Goal: Task Accomplishment & Management: Manage account settings

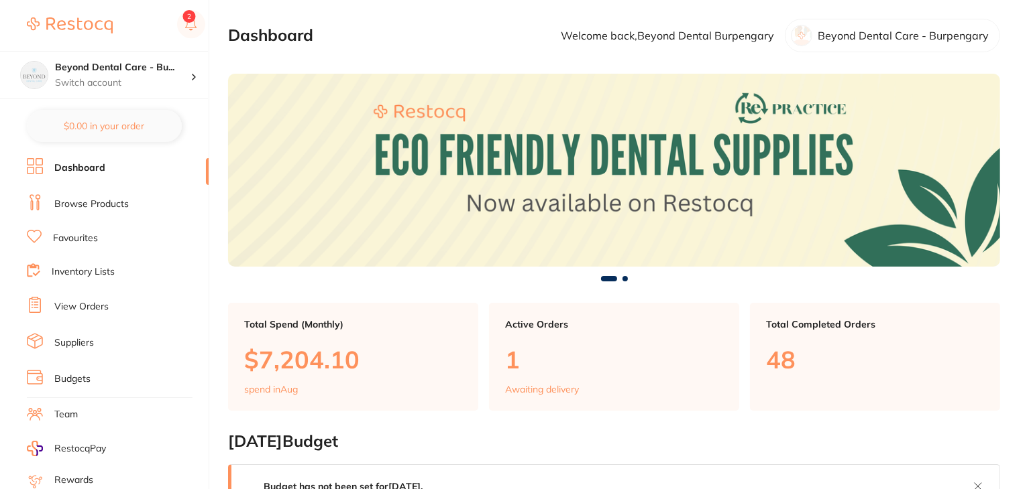
click at [89, 268] on link "Inventory Lists" at bounding box center [83, 272] width 63 height 13
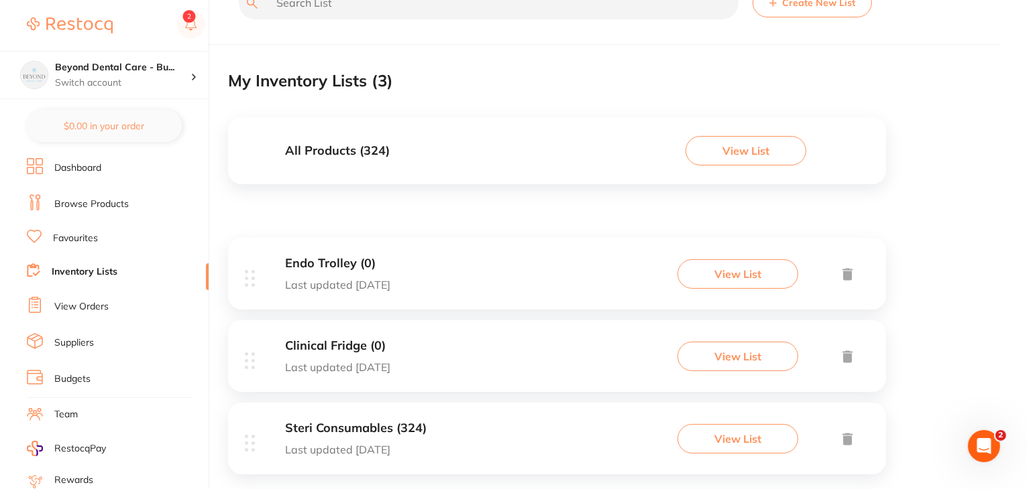
scroll to position [64, 0]
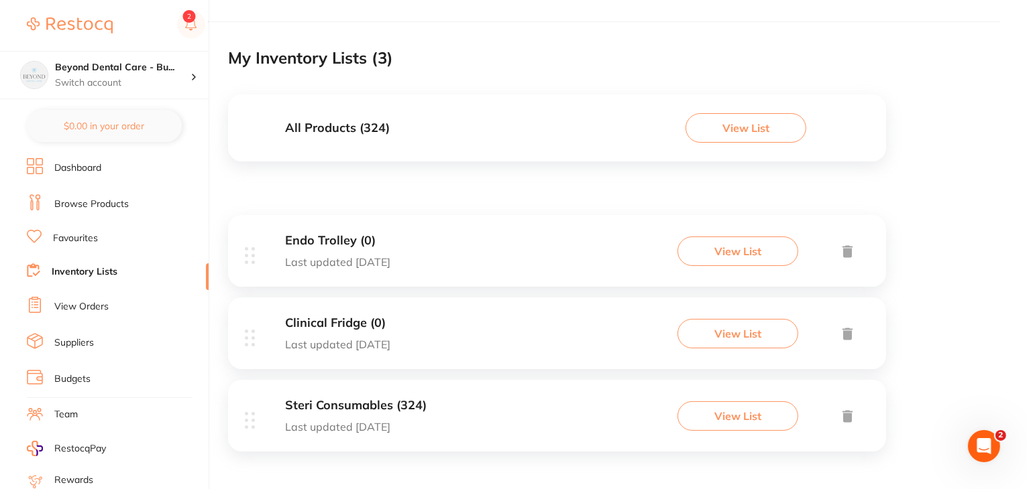
click at [349, 124] on h3 "All Products ( 324 )" at bounding box center [337, 128] width 105 height 14
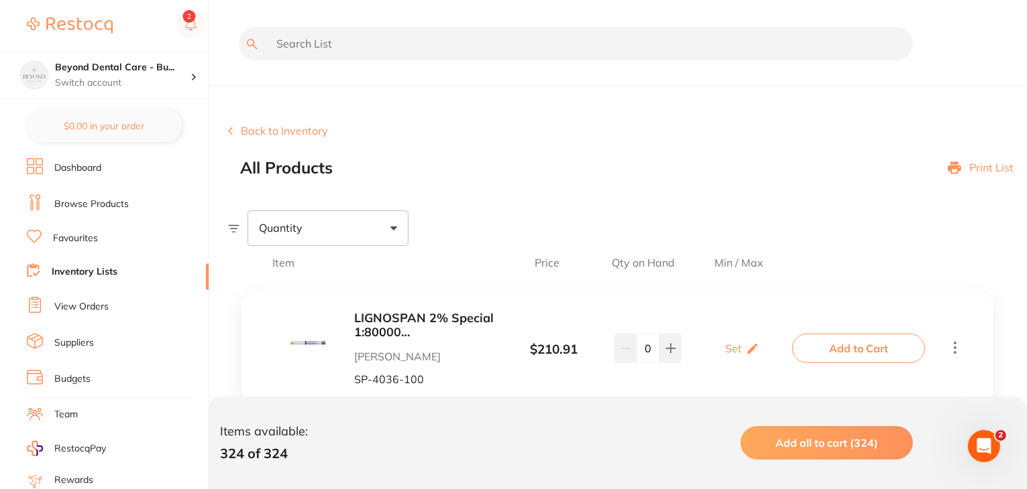
click at [284, 125] on button "Back to Inventory" at bounding box center [278, 131] width 100 height 12
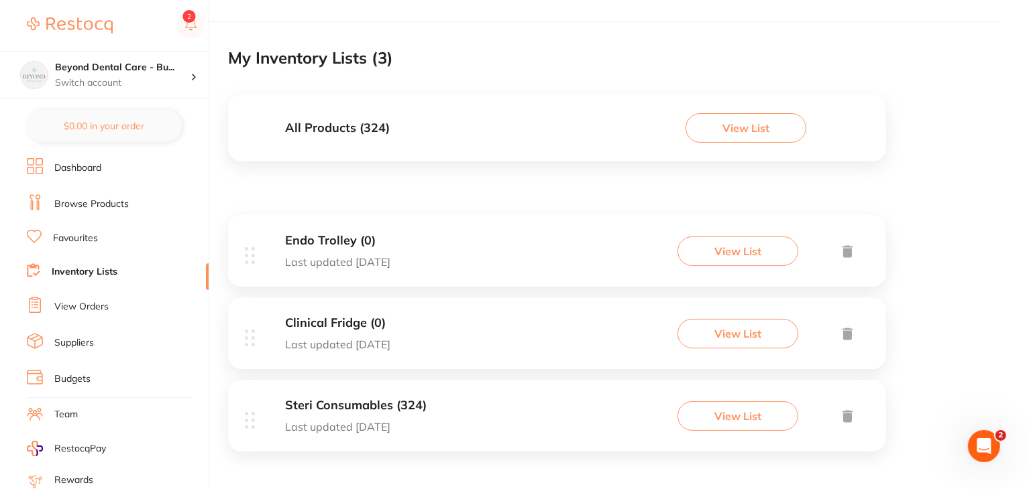
click at [353, 131] on h3 "All Products ( 324 )" at bounding box center [337, 128] width 105 height 14
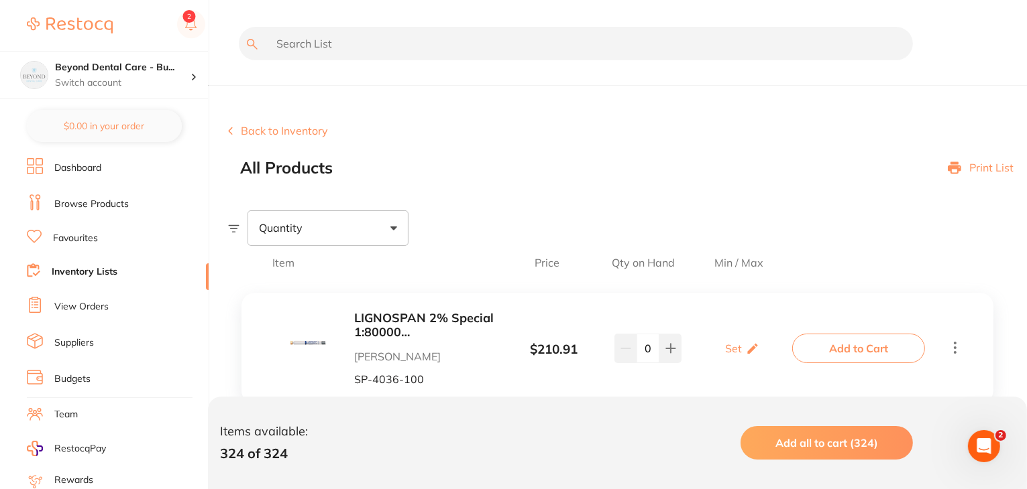
click at [300, 133] on button "Back to Inventory" at bounding box center [278, 131] width 100 height 12
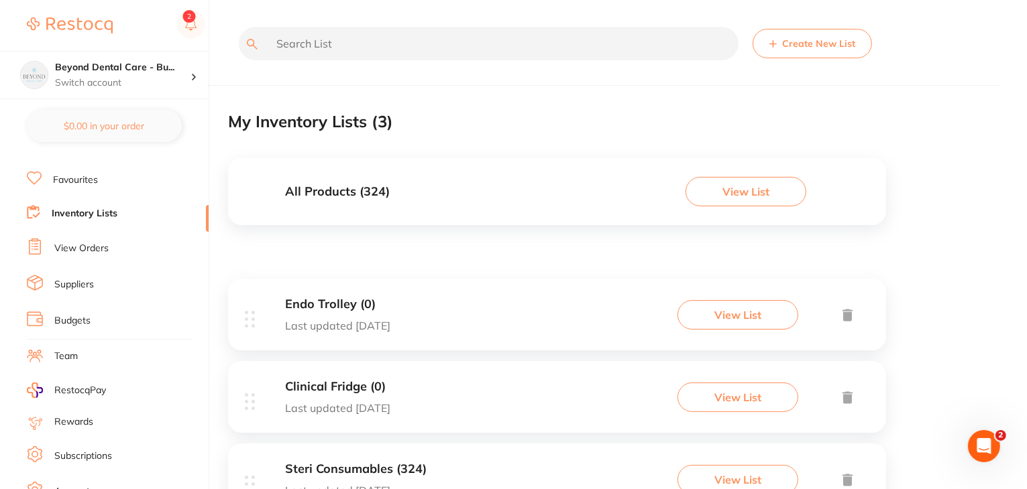
scroll to position [135, 0]
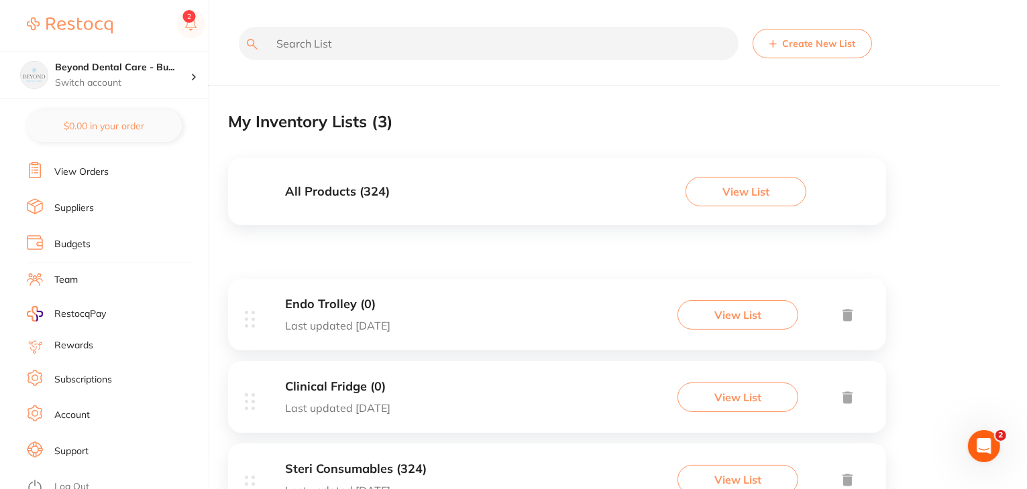
click at [75, 481] on link "Log Out" at bounding box center [71, 487] width 35 height 13
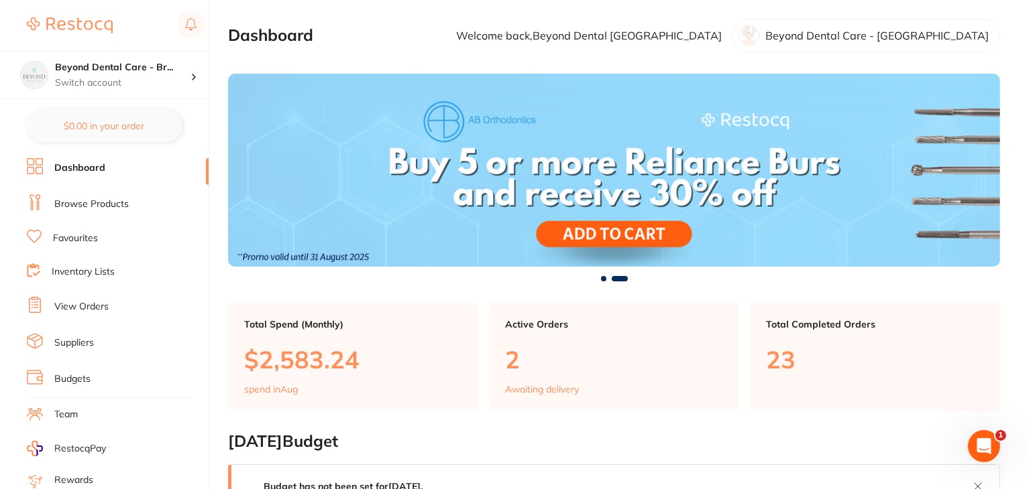
click at [78, 266] on link "Inventory Lists" at bounding box center [83, 272] width 63 height 13
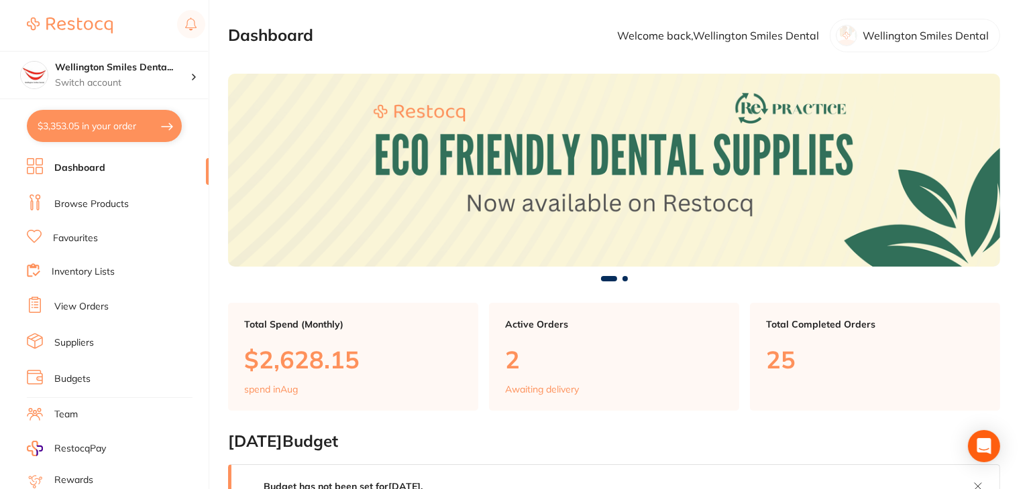
click at [84, 128] on button "$3,353.05 in your order" at bounding box center [104, 126] width 155 height 32
checkbox input "true"
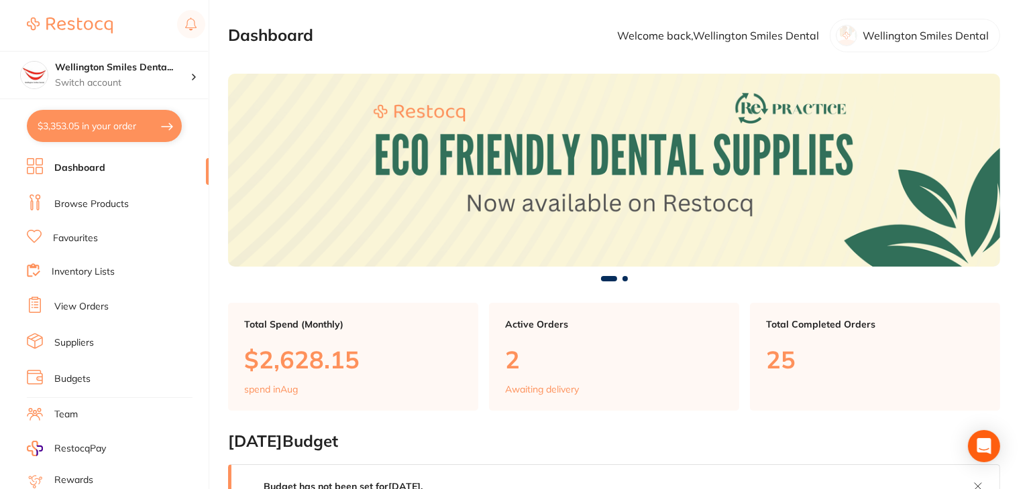
checkbox input "true"
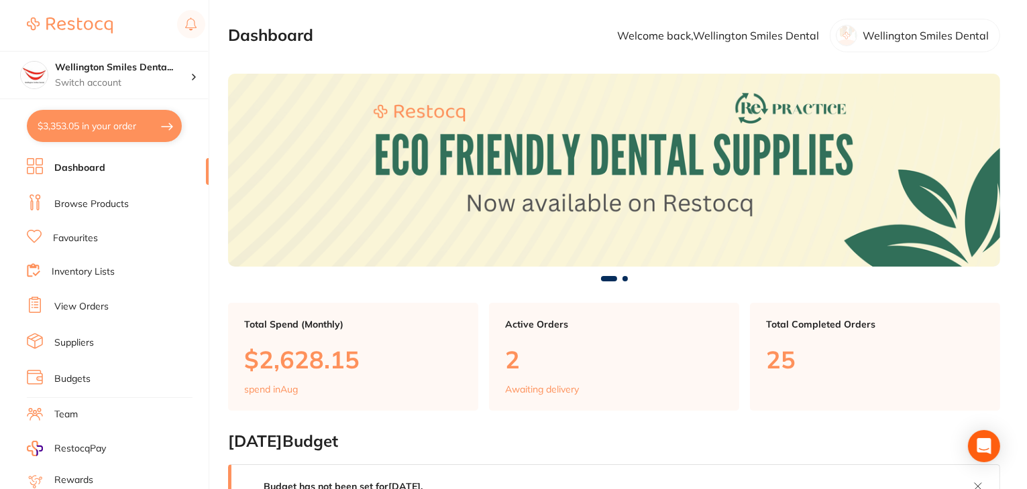
checkbox input "true"
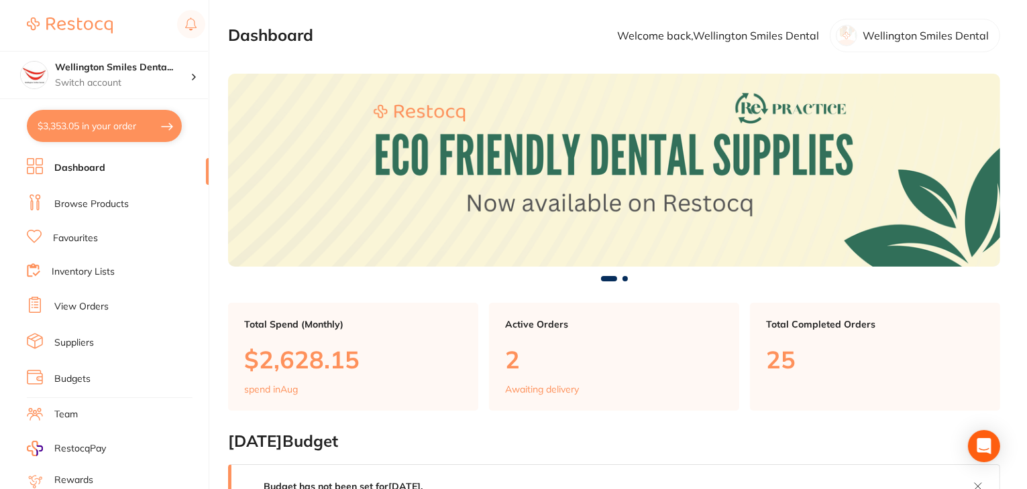
checkbox input "true"
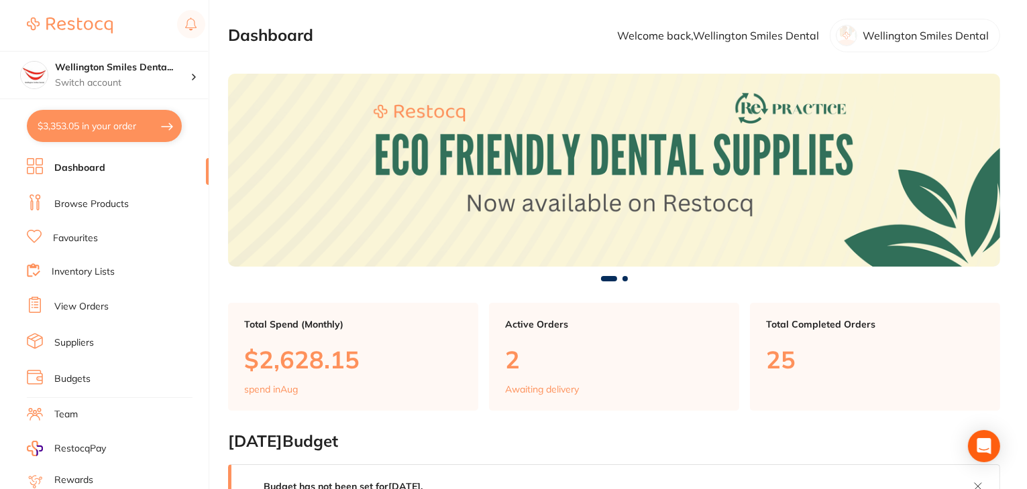
checkbox input "true"
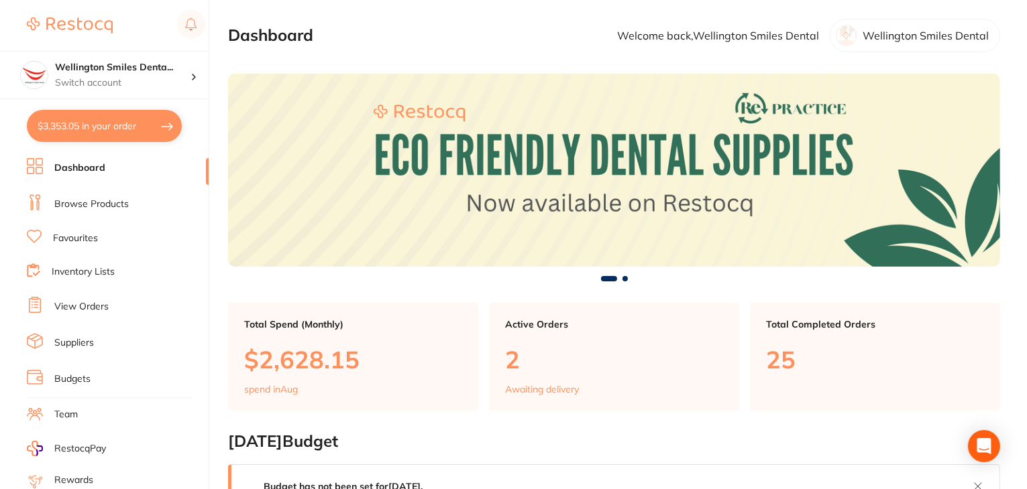
checkbox input "true"
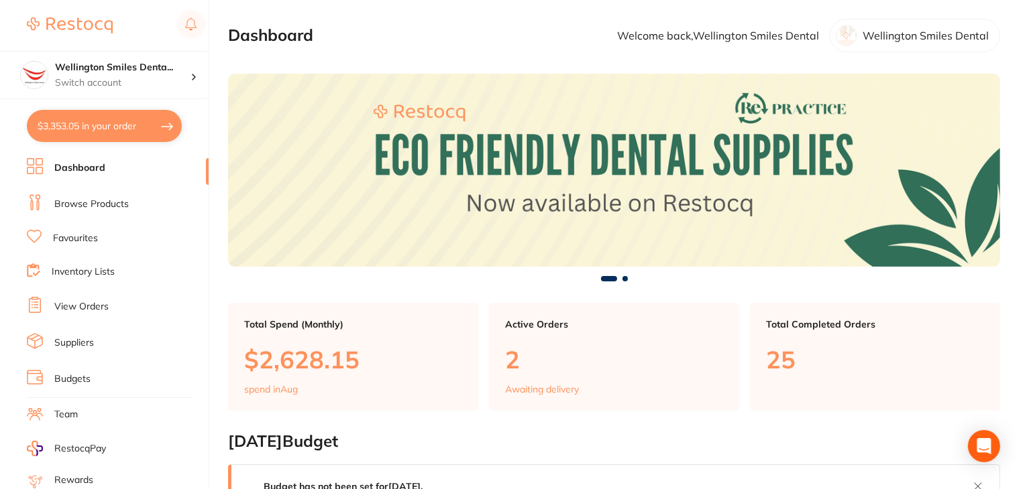
checkbox input "true"
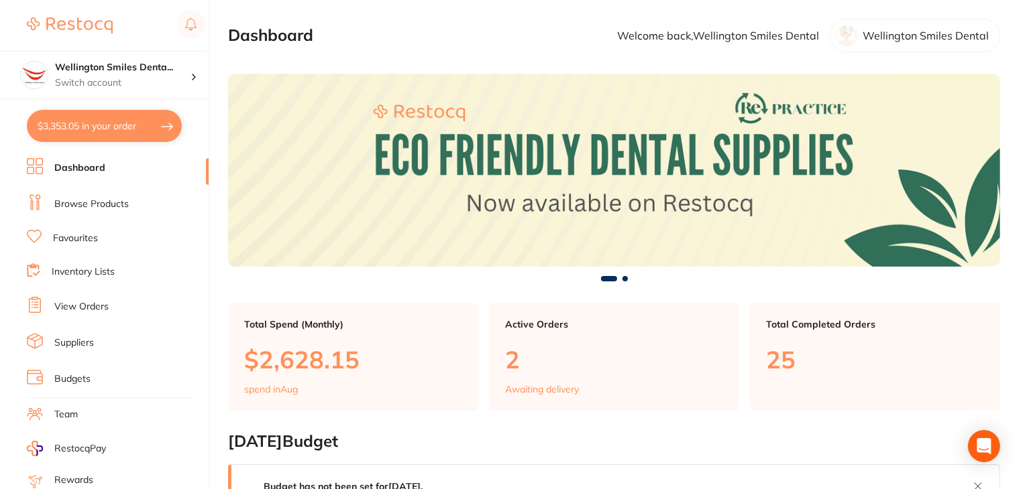
checkbox input "true"
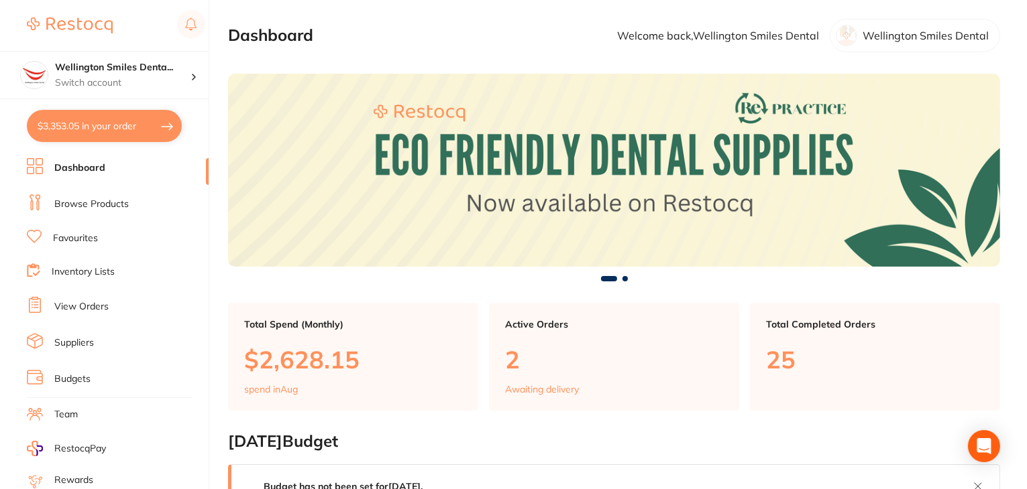
checkbox input "true"
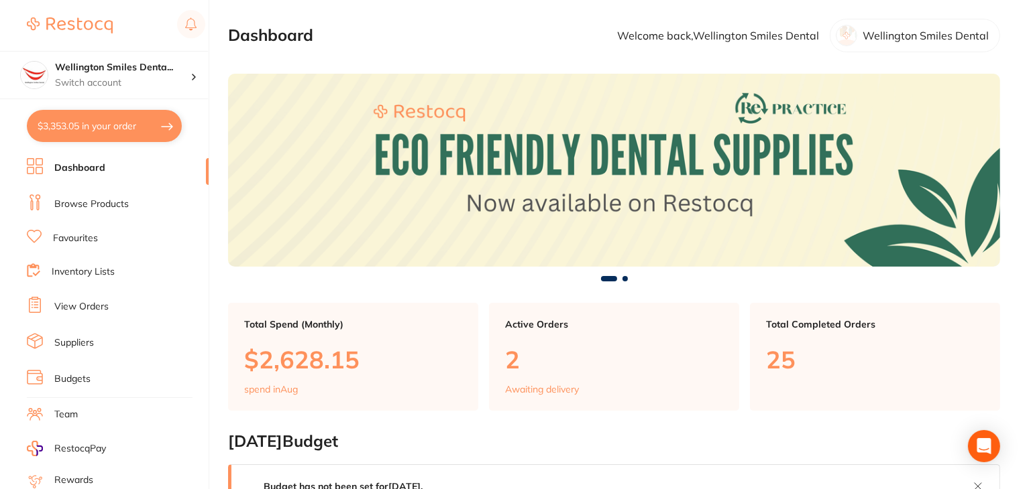
checkbox input "true"
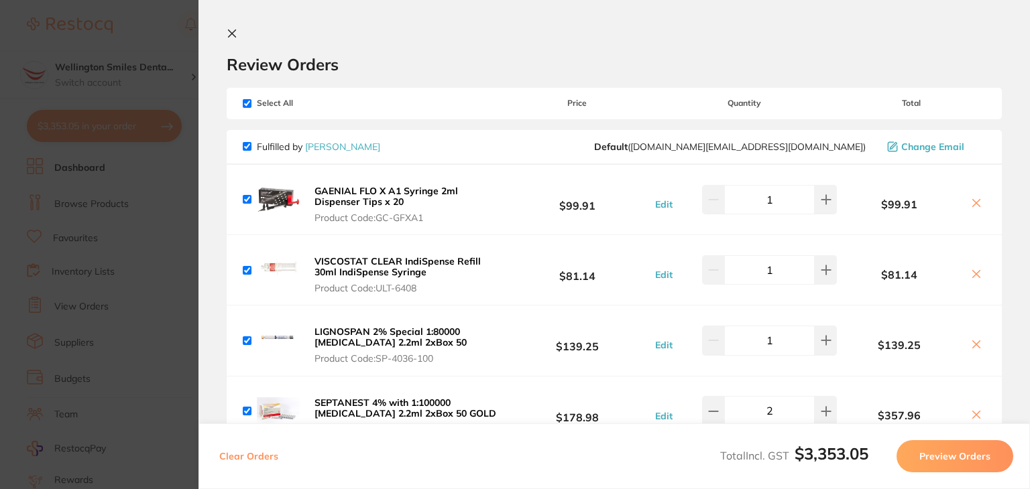
click at [235, 36] on icon at bounding box center [232, 33] width 7 height 7
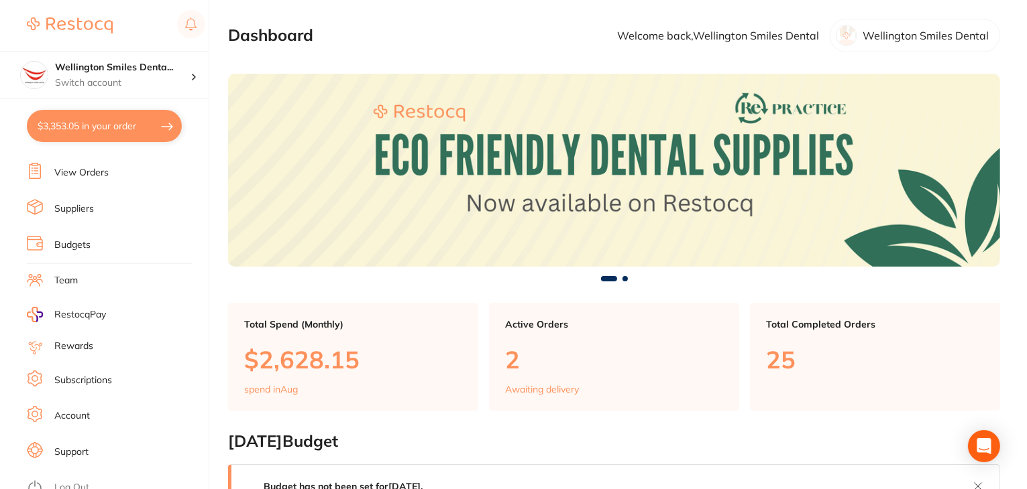
scroll to position [135, 0]
click at [70, 481] on link "Log Out" at bounding box center [71, 487] width 35 height 13
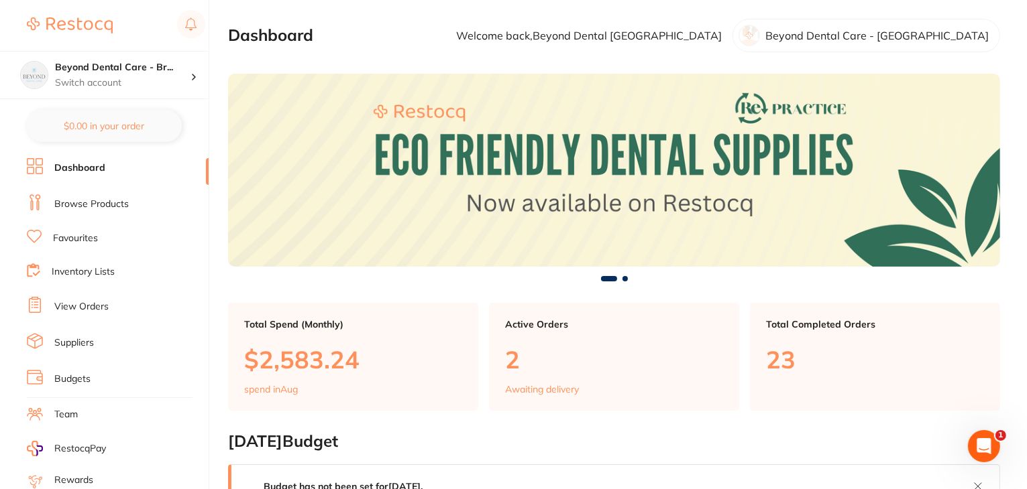
click at [88, 274] on link "Inventory Lists" at bounding box center [83, 272] width 63 height 13
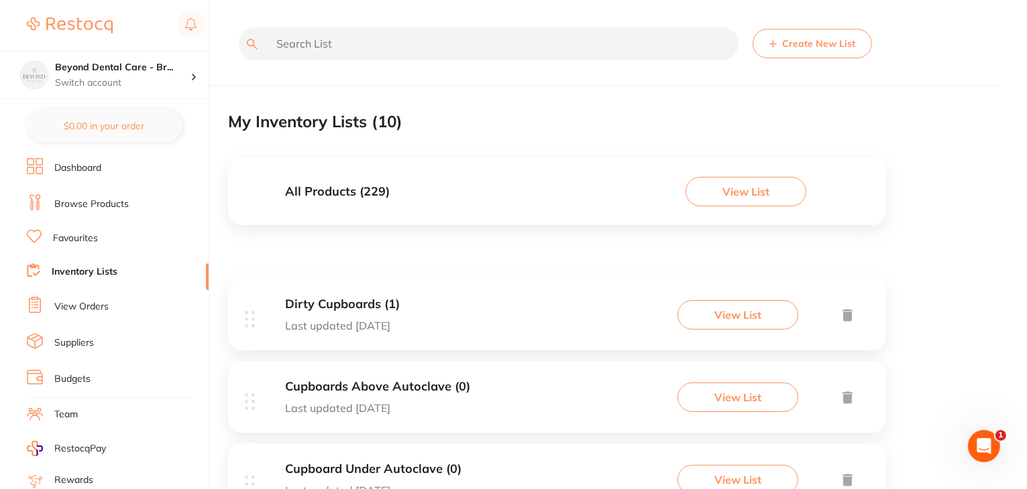
click at [329, 194] on h3 "All Products ( 229 )" at bounding box center [337, 192] width 105 height 14
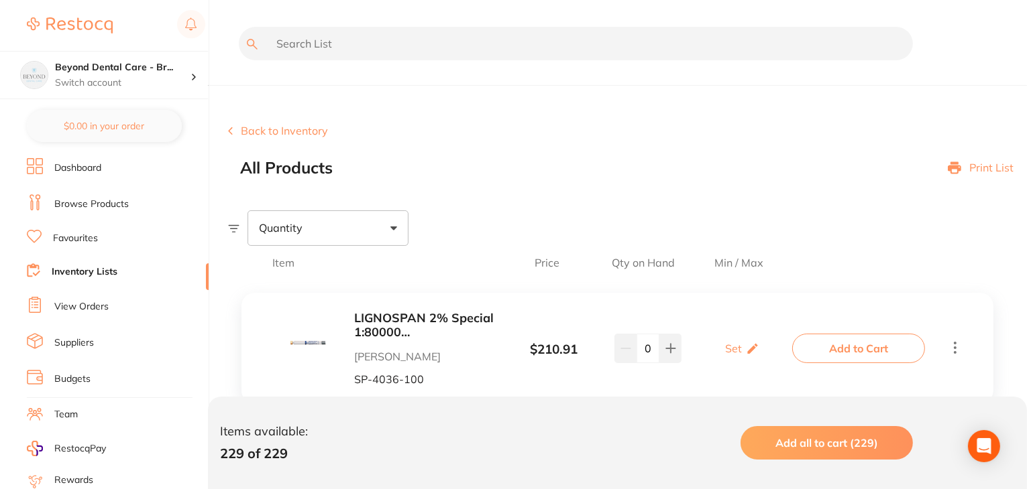
click at [266, 132] on button "Back to Inventory" at bounding box center [278, 131] width 100 height 12
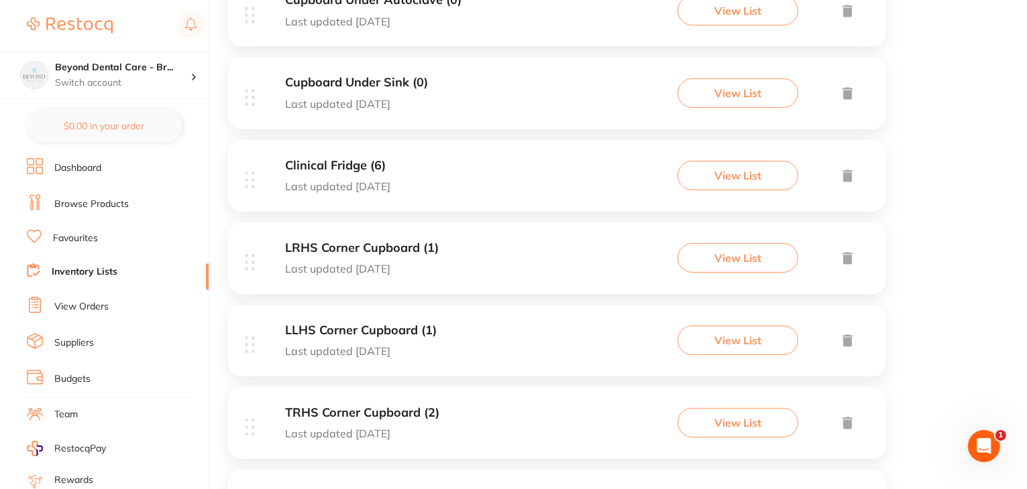
click at [357, 330] on h3 "LLHS Corner Cupboard (1)" at bounding box center [361, 331] width 152 height 14
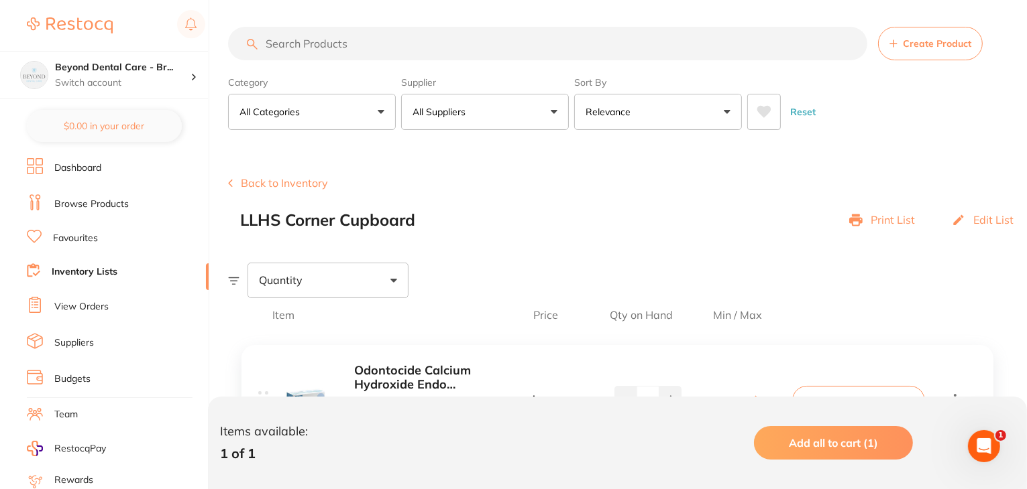
click at [287, 184] on button "Back to Inventory" at bounding box center [278, 183] width 100 height 12
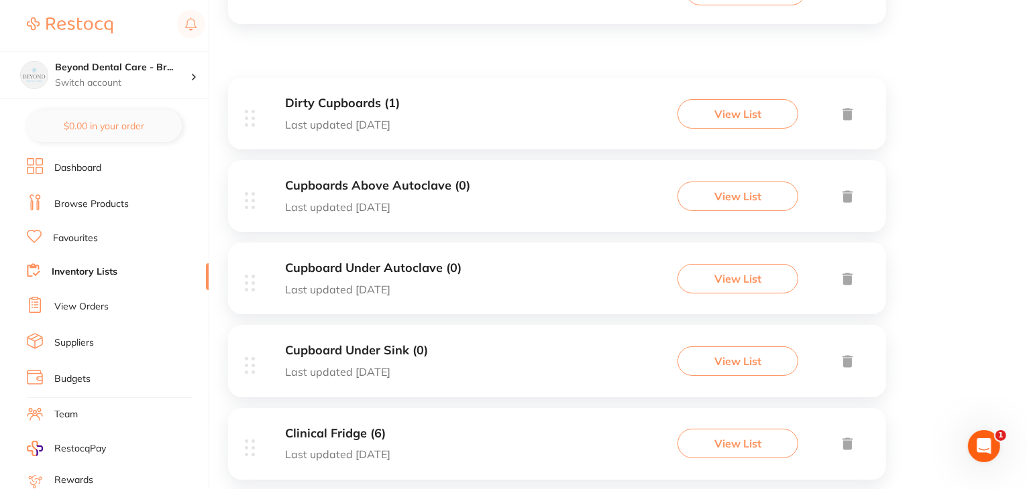
click at [335, 130] on p "Last updated today" at bounding box center [342, 125] width 115 height 12
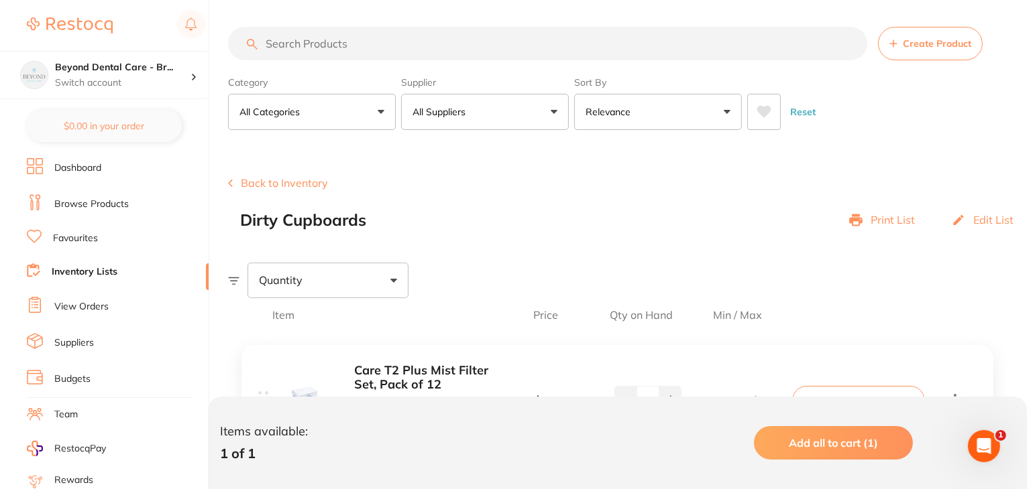
click at [301, 188] on button "Back to Inventory" at bounding box center [278, 183] width 100 height 12
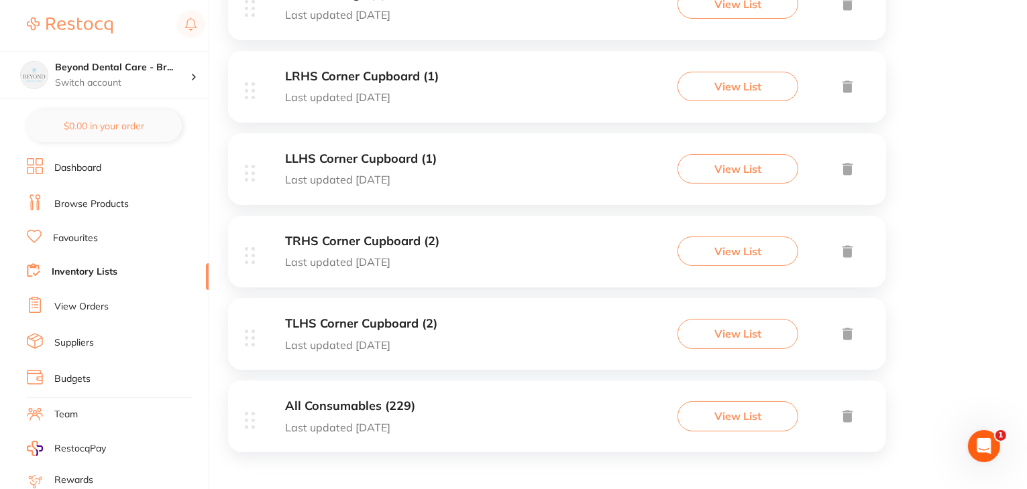
click at [345, 244] on h3 "TRHS Corner Cupboard (2)" at bounding box center [362, 242] width 154 height 14
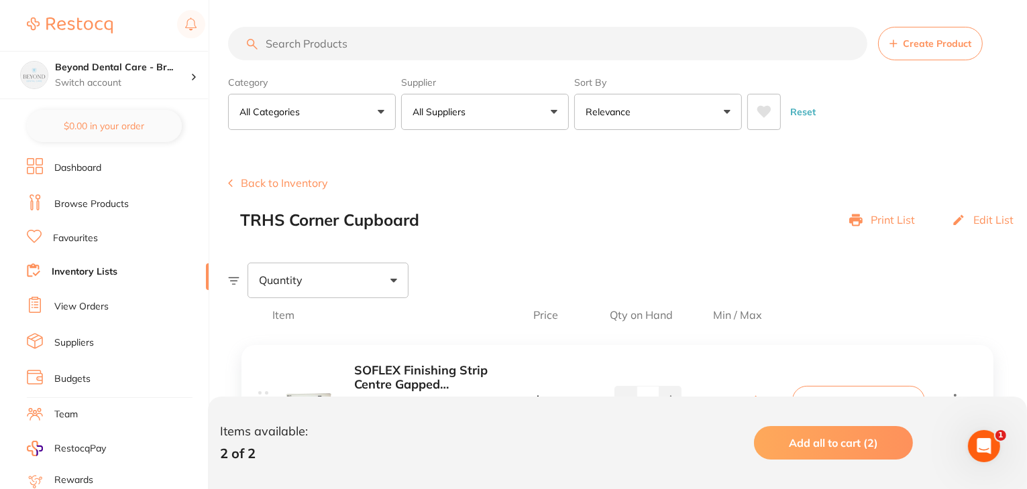
click at [283, 182] on button "Back to Inventory" at bounding box center [278, 183] width 100 height 12
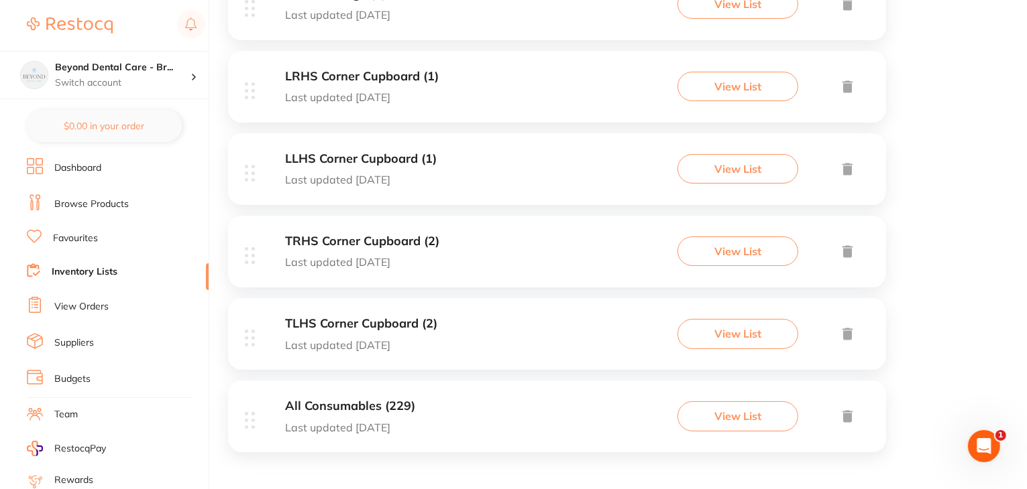
click at [369, 408] on h3 "All Consumables (229)" at bounding box center [350, 407] width 130 height 14
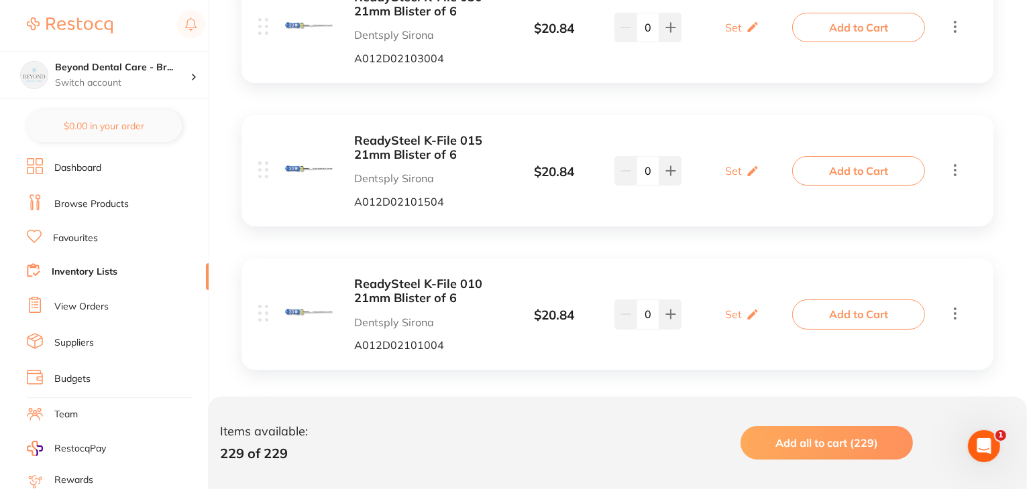
scroll to position [17970, 0]
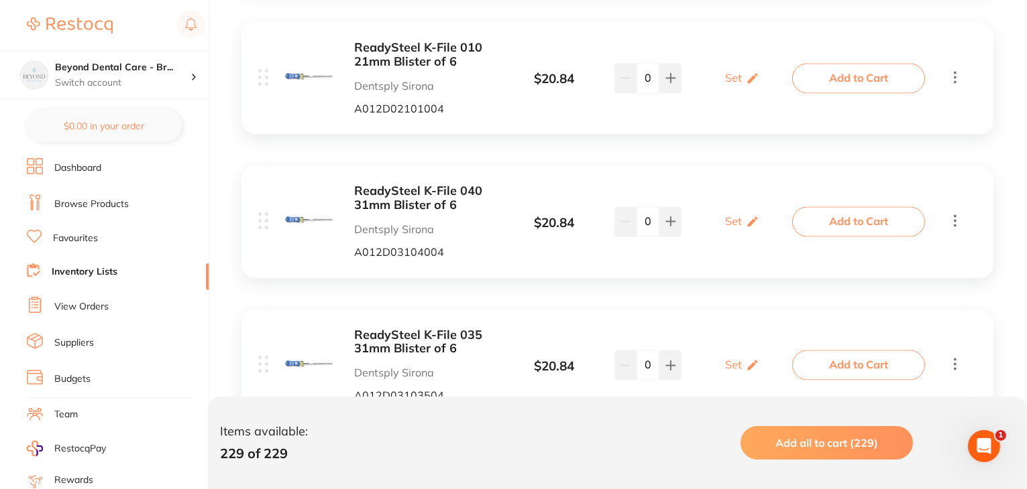
click at [90, 269] on link "Inventory Lists" at bounding box center [85, 272] width 66 height 13
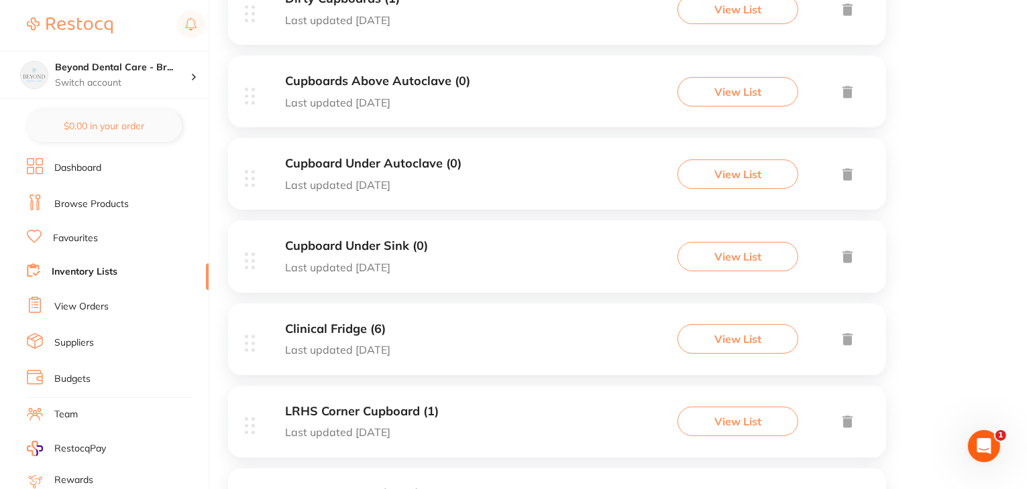
scroll to position [38, 0]
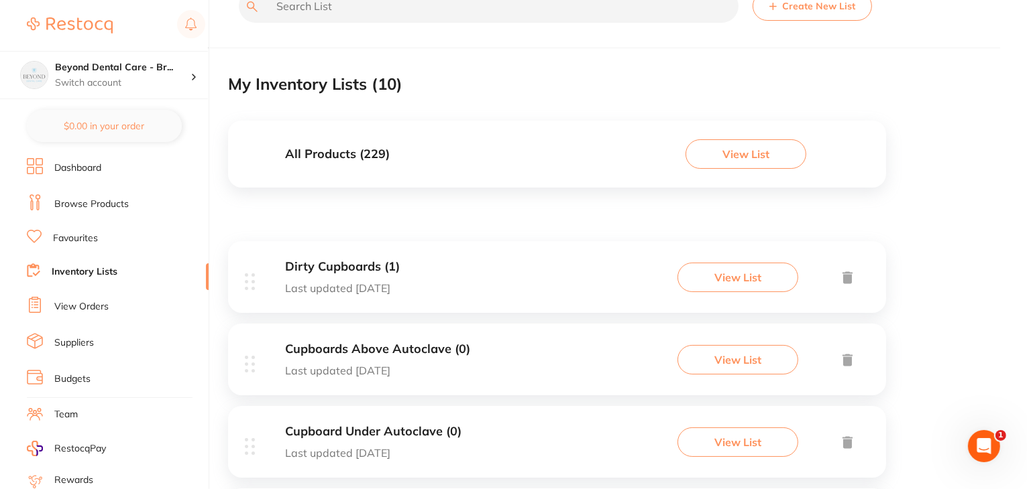
click at [330, 154] on h3 "All Products ( 229 )" at bounding box center [337, 155] width 105 height 14
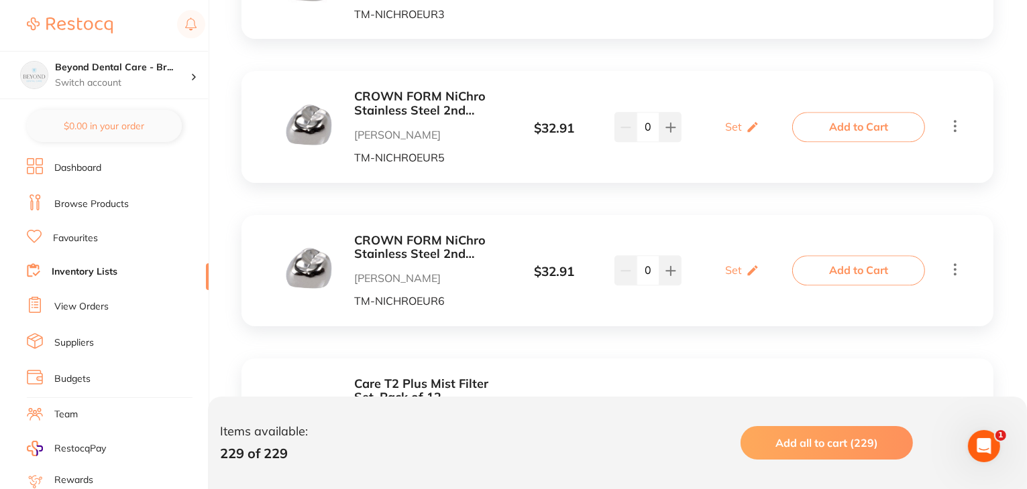
drag, startPoint x: 66, startPoint y: 270, endPoint x: 82, endPoint y: 272, distance: 17.0
click at [82, 272] on link "Inventory Lists" at bounding box center [85, 272] width 66 height 13
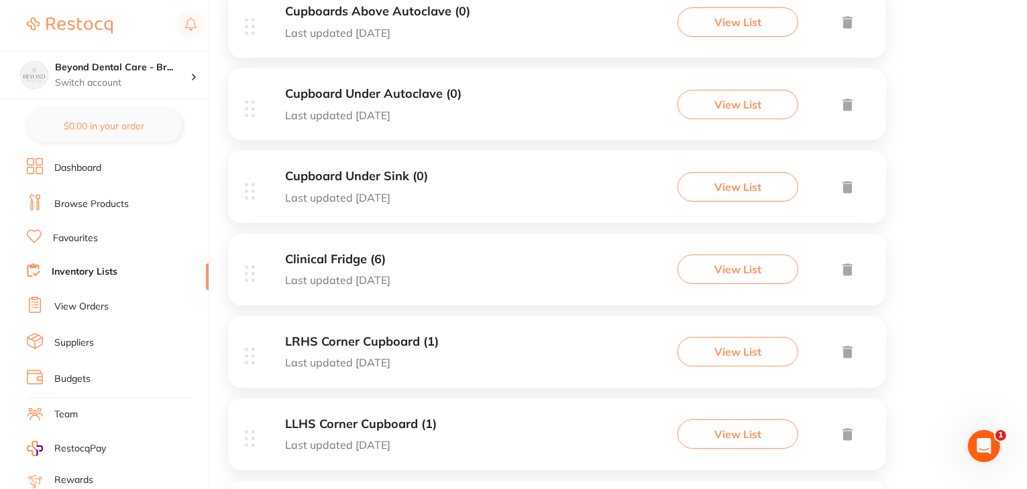
scroll to position [402, 0]
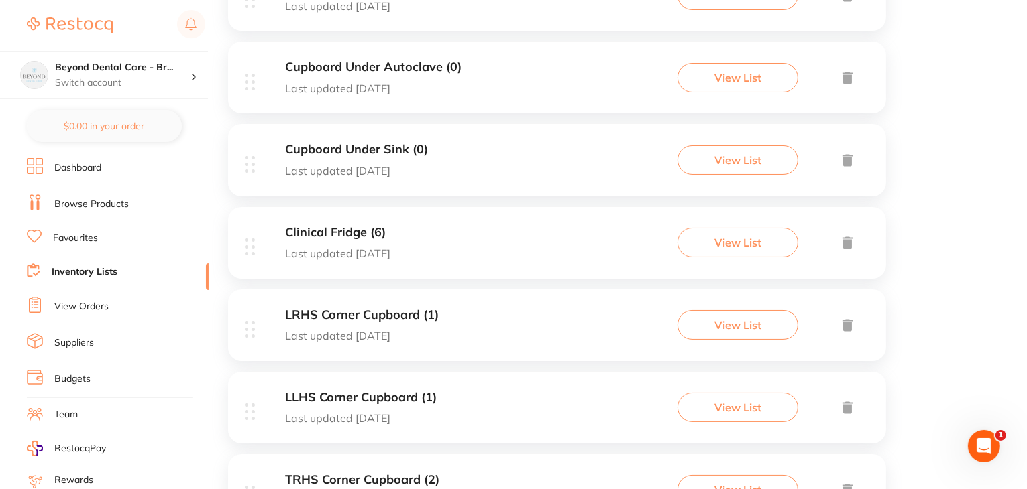
click at [422, 258] on div "Clinical Fridge (6) Last updated today View List" at bounding box center [557, 243] width 658 height 72
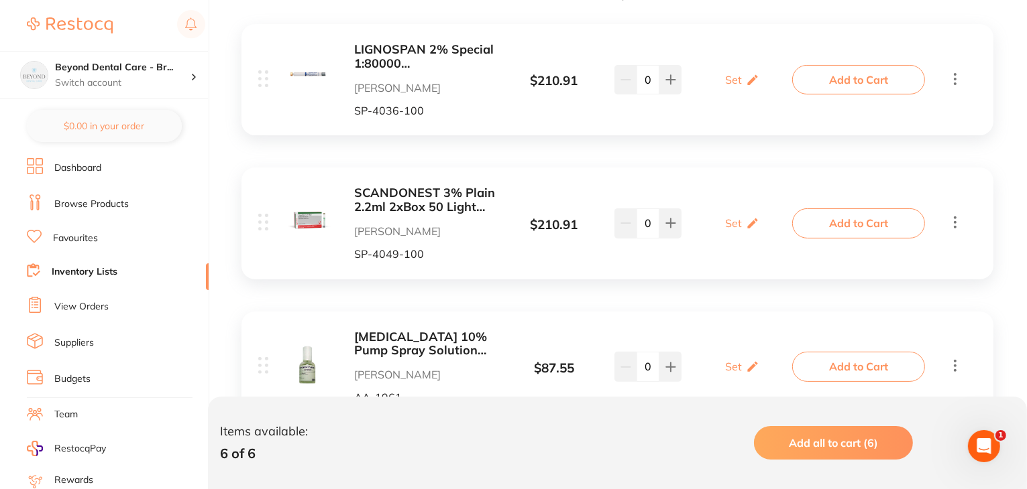
scroll to position [67, 0]
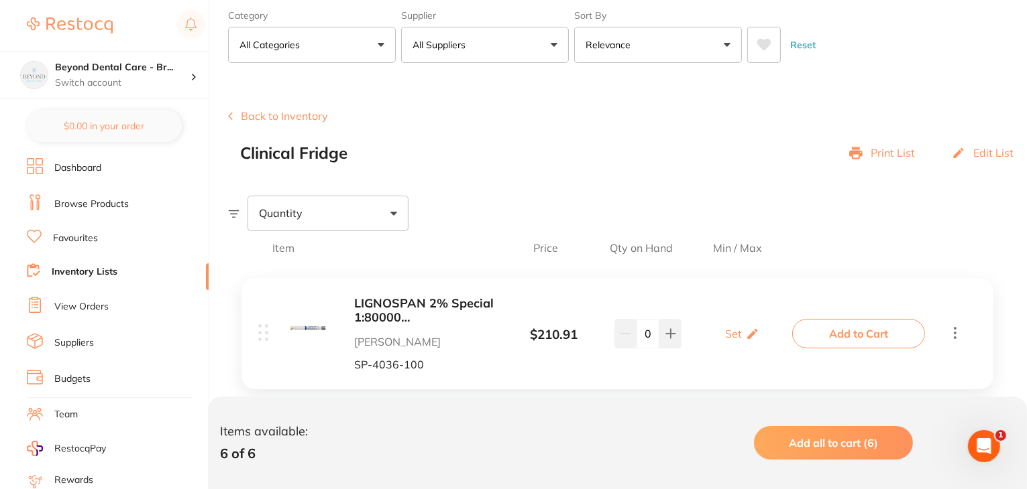
click at [259, 114] on button "Back to Inventory" at bounding box center [278, 116] width 100 height 12
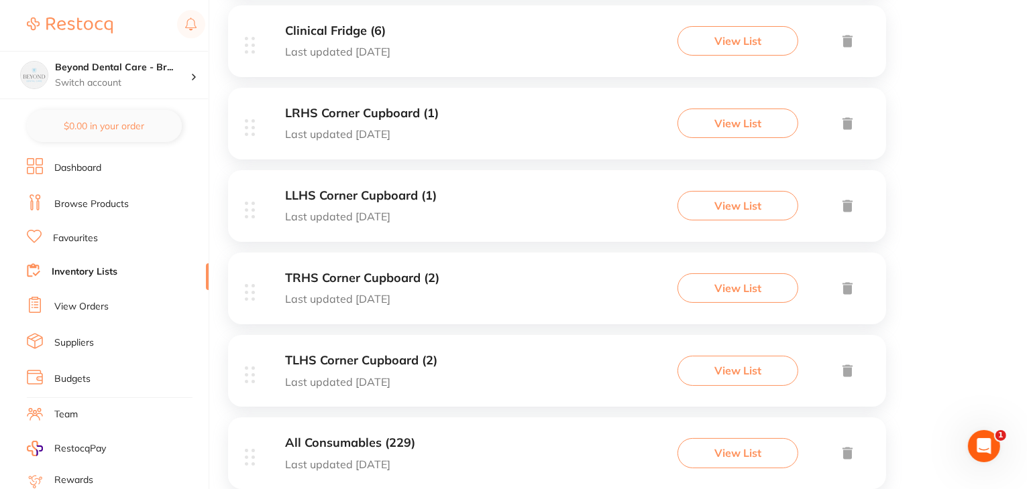
scroll to position [641, 0]
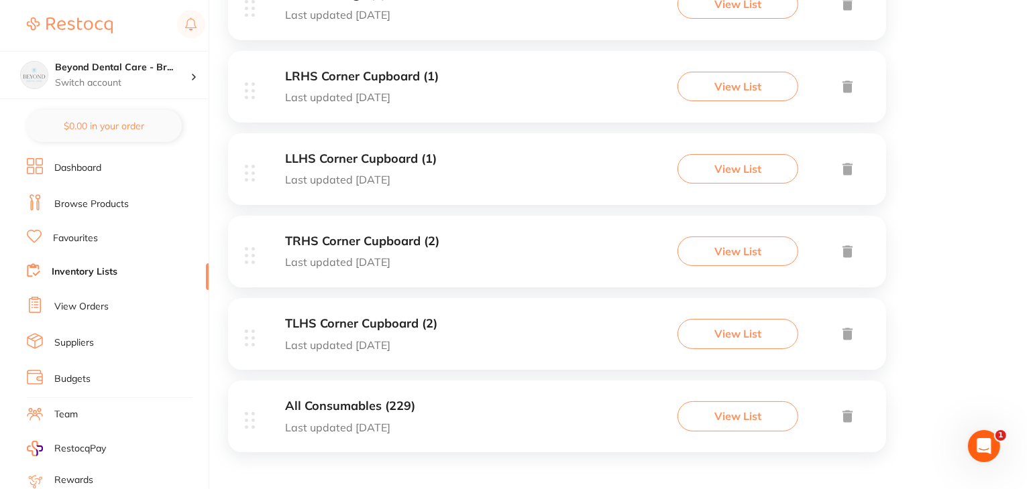
click at [479, 241] on div "TRHS Corner Cupboard (2) Last updated today View List" at bounding box center [557, 252] width 658 height 72
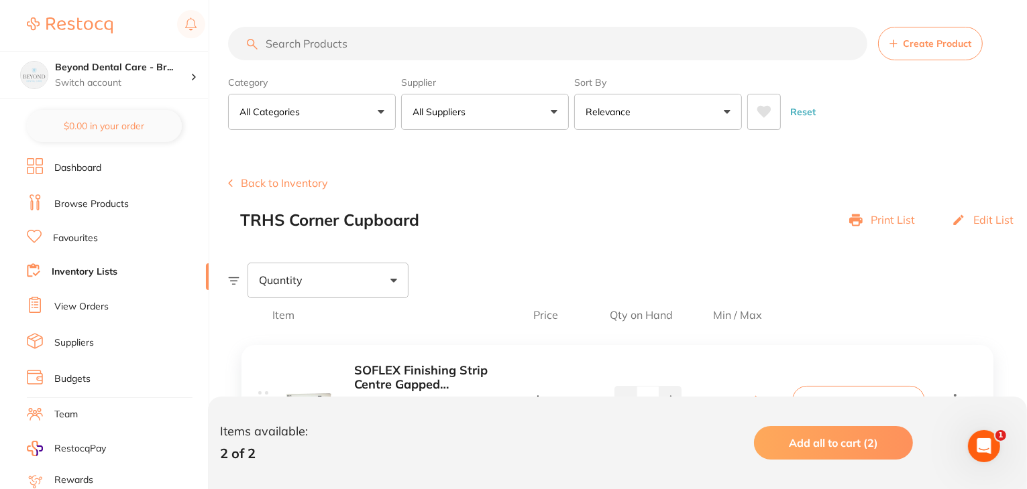
click at [262, 188] on button "Back to Inventory" at bounding box center [278, 183] width 100 height 12
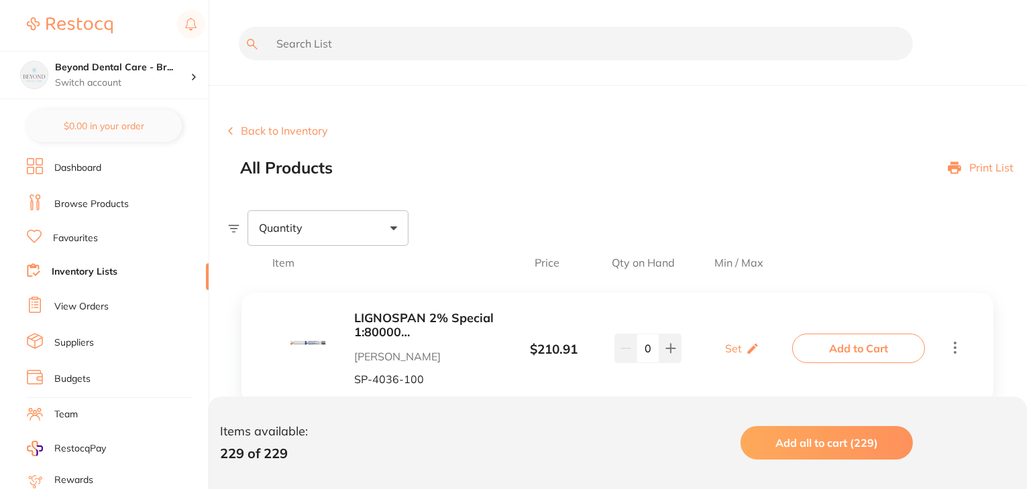
click at [91, 266] on link "Inventory Lists" at bounding box center [85, 272] width 66 height 13
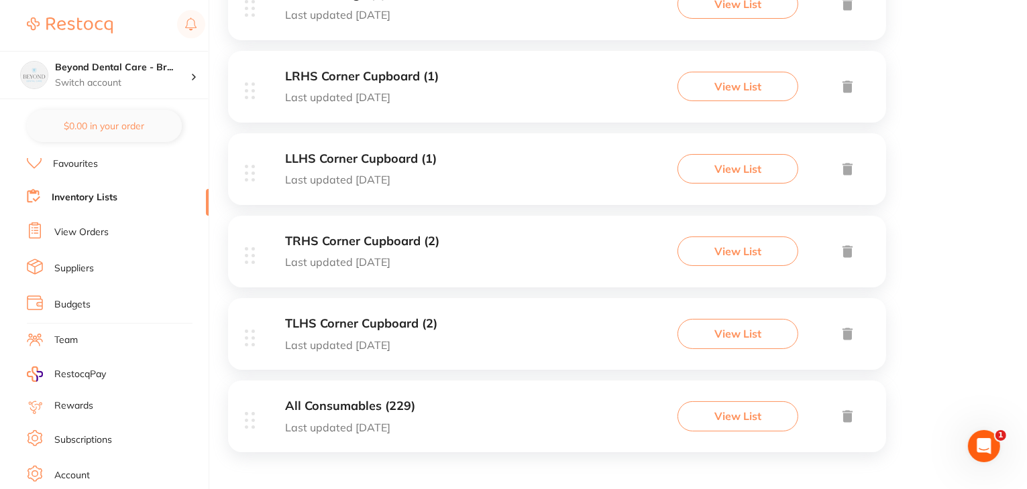
scroll to position [135, 0]
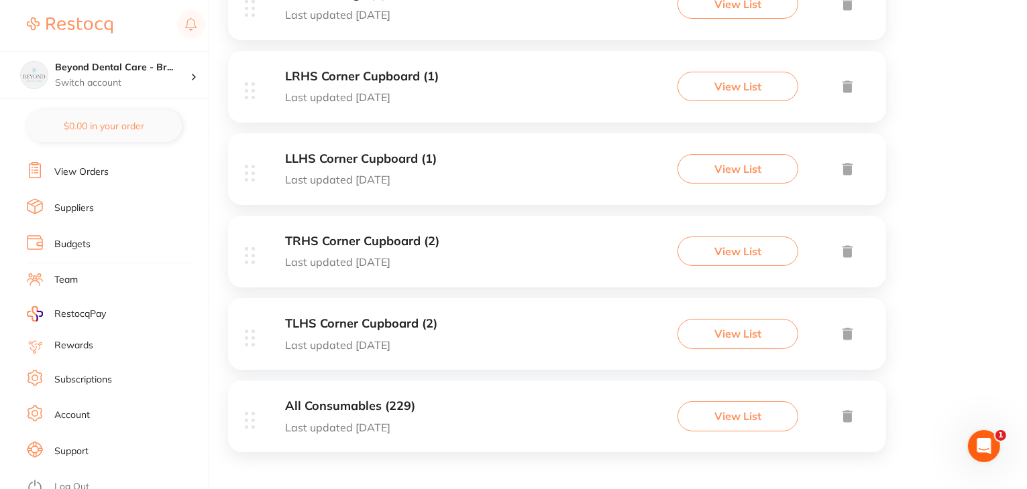
click at [78, 481] on link "Log Out" at bounding box center [71, 487] width 35 height 13
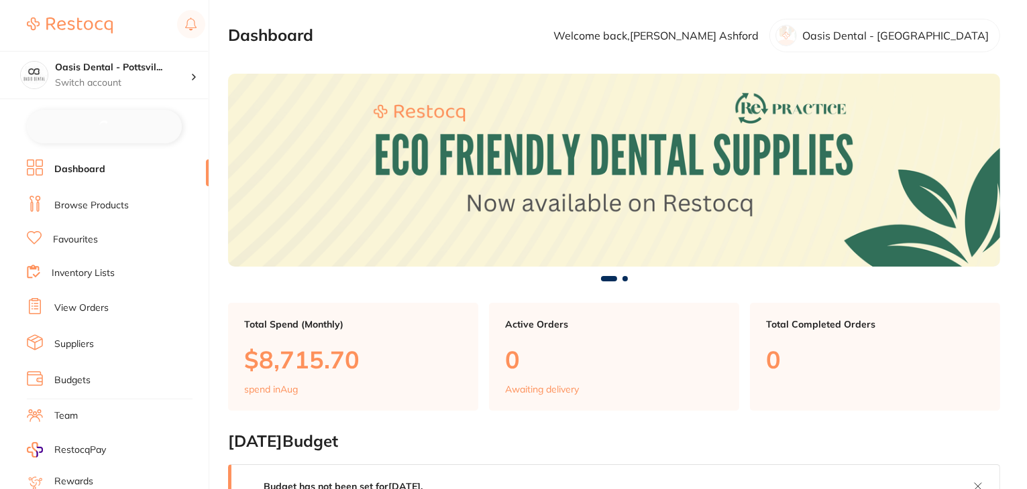
checkbox input "false"
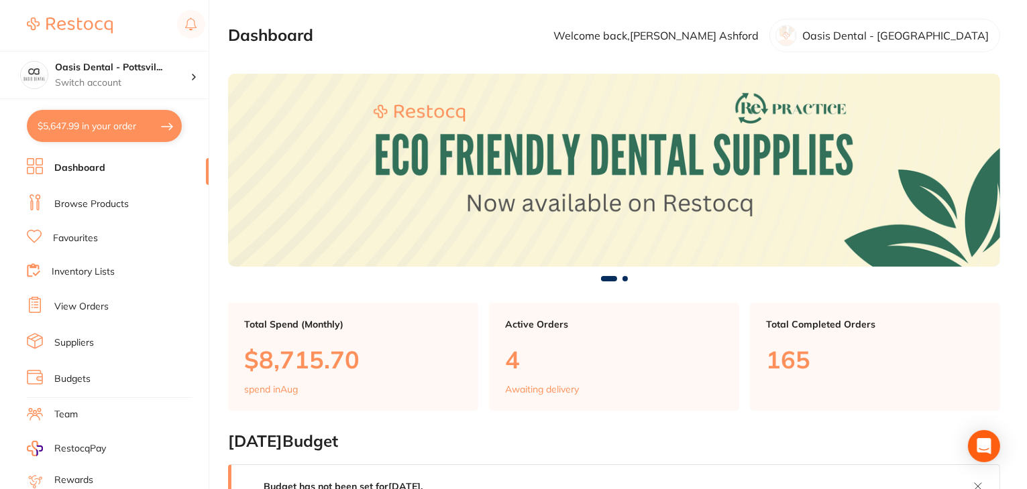
drag, startPoint x: 80, startPoint y: 307, endPoint x: 225, endPoint y: 485, distance: 228.8
click at [80, 307] on link "View Orders" at bounding box center [81, 306] width 54 height 13
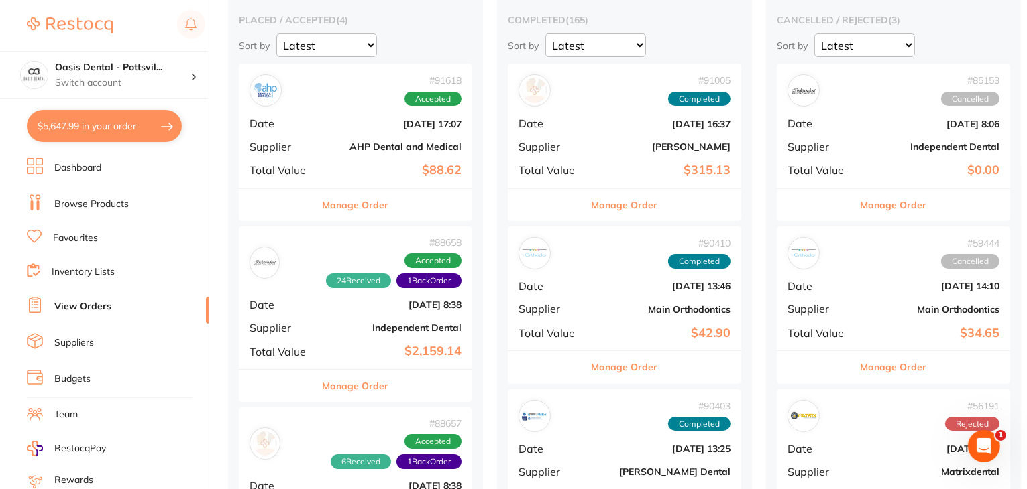
scroll to position [469, 0]
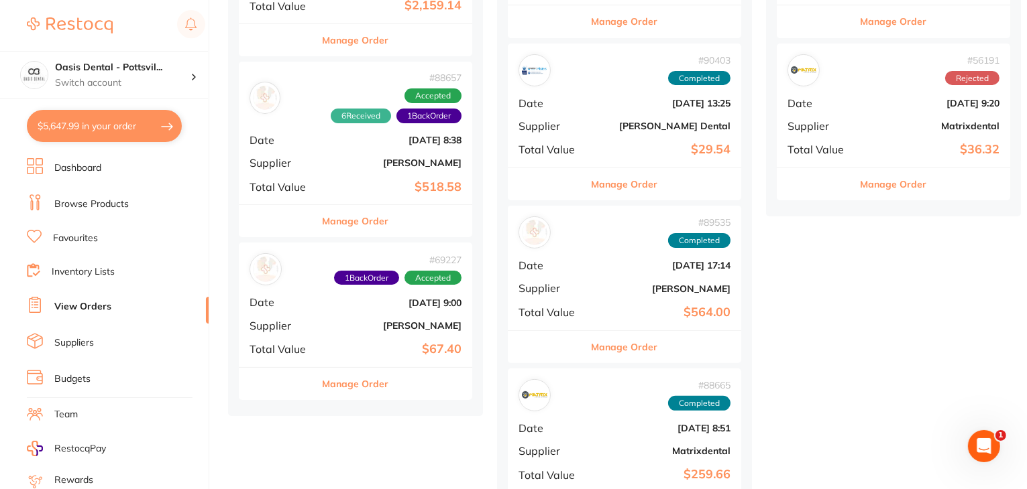
click at [354, 382] on button "Manage Order" at bounding box center [356, 384] width 66 height 32
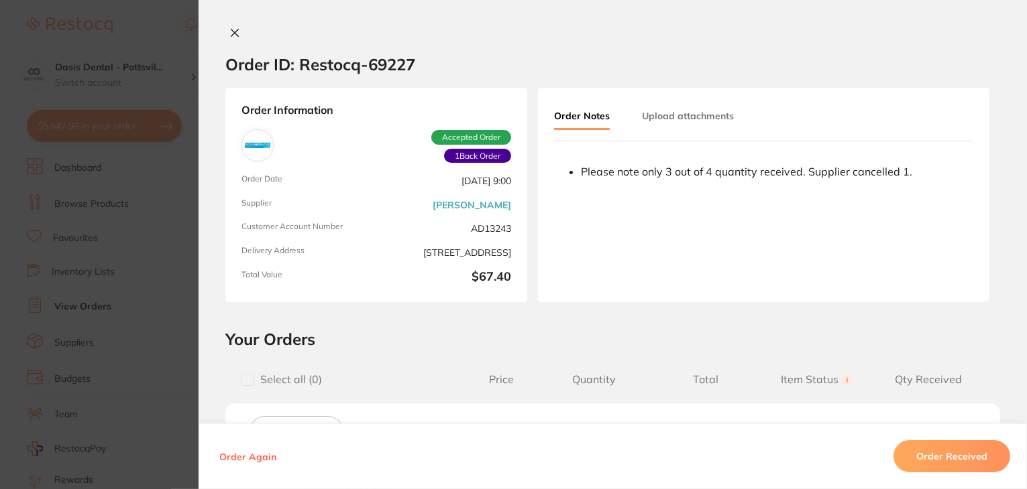
click at [229, 31] on icon at bounding box center [234, 32] width 11 height 11
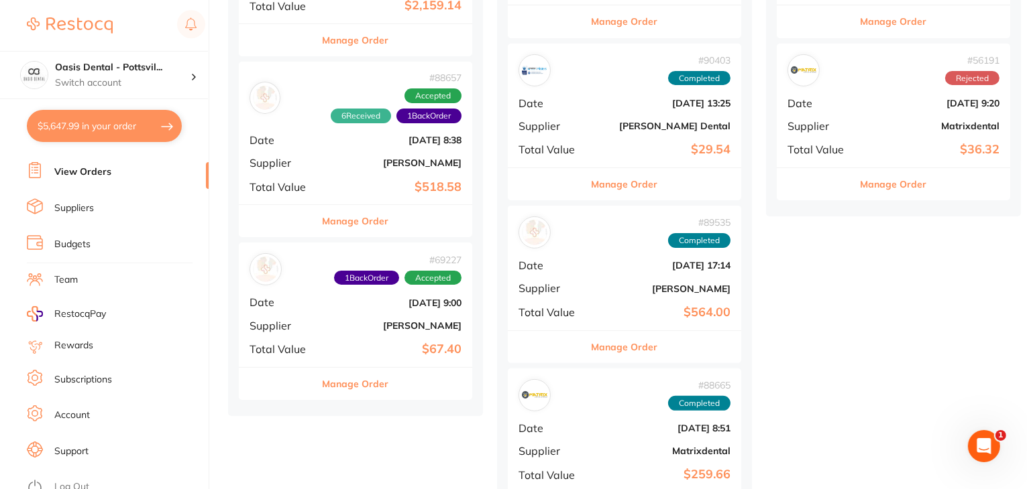
click at [78, 481] on link "Log Out" at bounding box center [71, 487] width 35 height 13
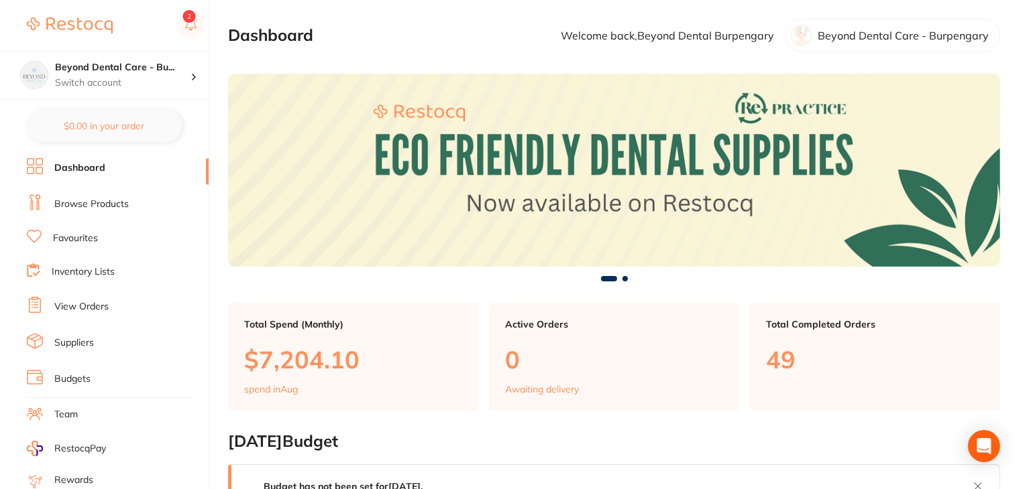
click at [83, 277] on li "Inventory Lists" at bounding box center [118, 273] width 182 height 18
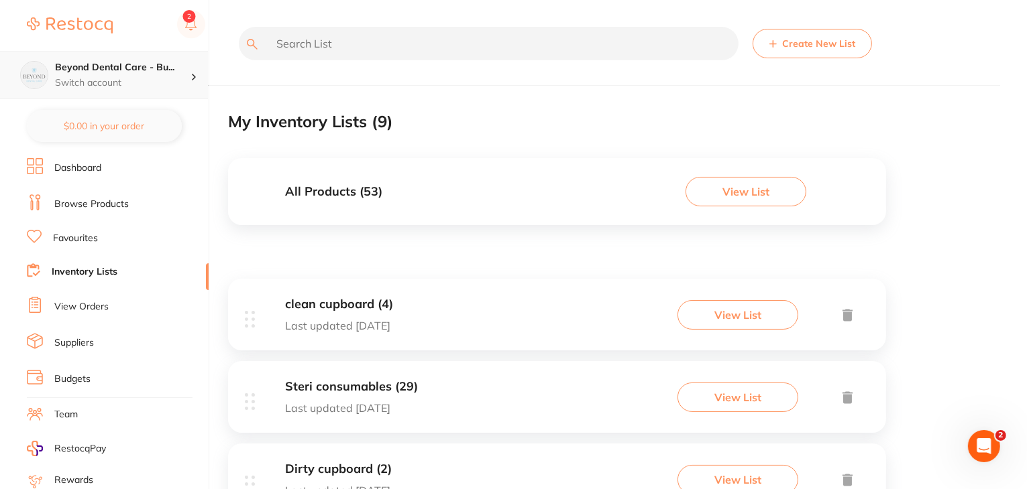
click at [190, 74] on div at bounding box center [198, 75] width 17 height 12
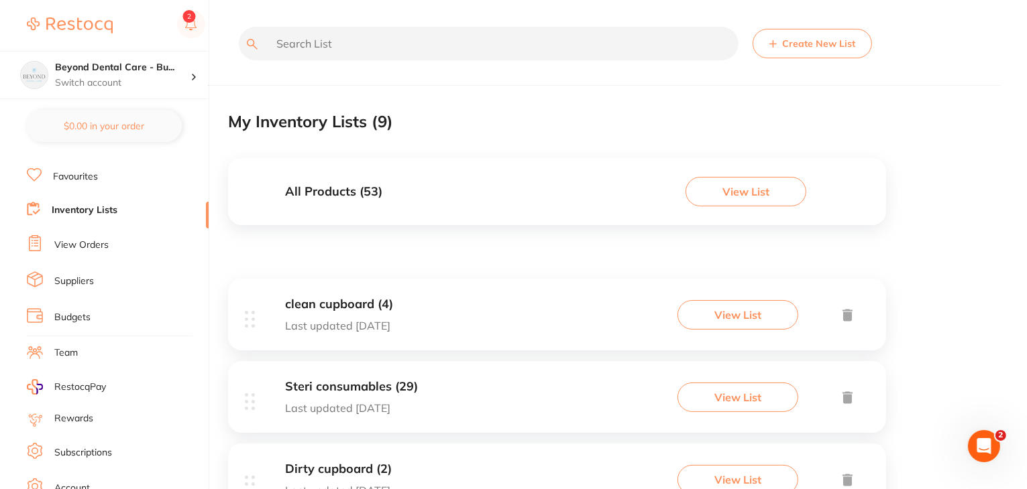
scroll to position [135, 0]
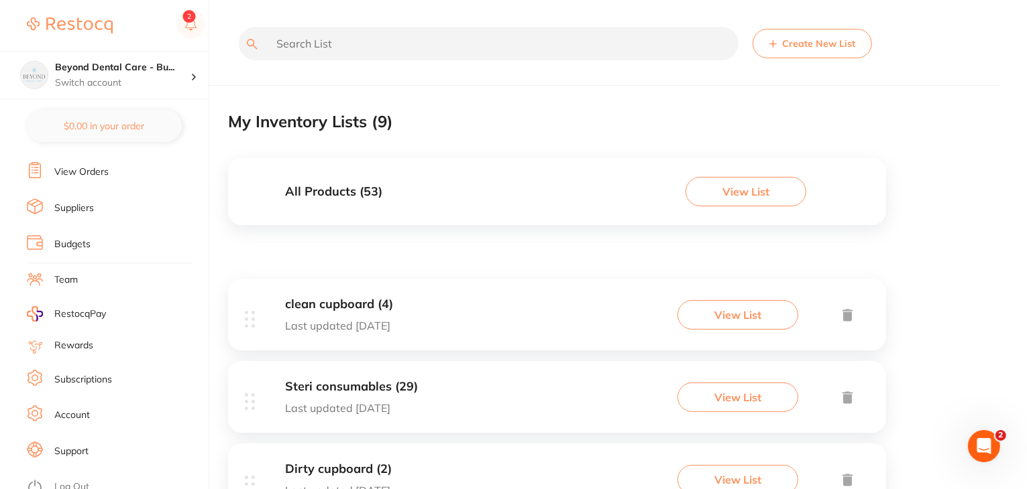
click at [78, 481] on link "Log Out" at bounding box center [71, 487] width 35 height 13
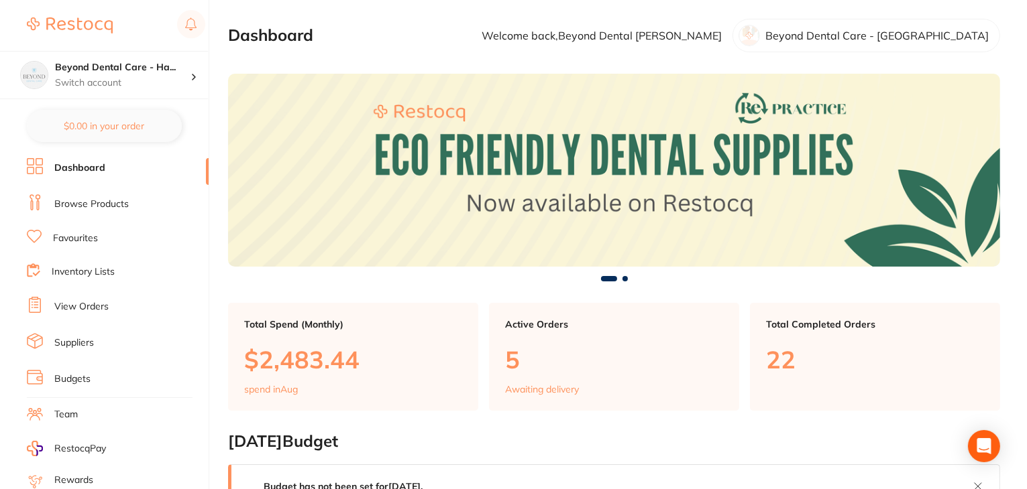
click at [91, 272] on link "Inventory Lists" at bounding box center [83, 272] width 63 height 13
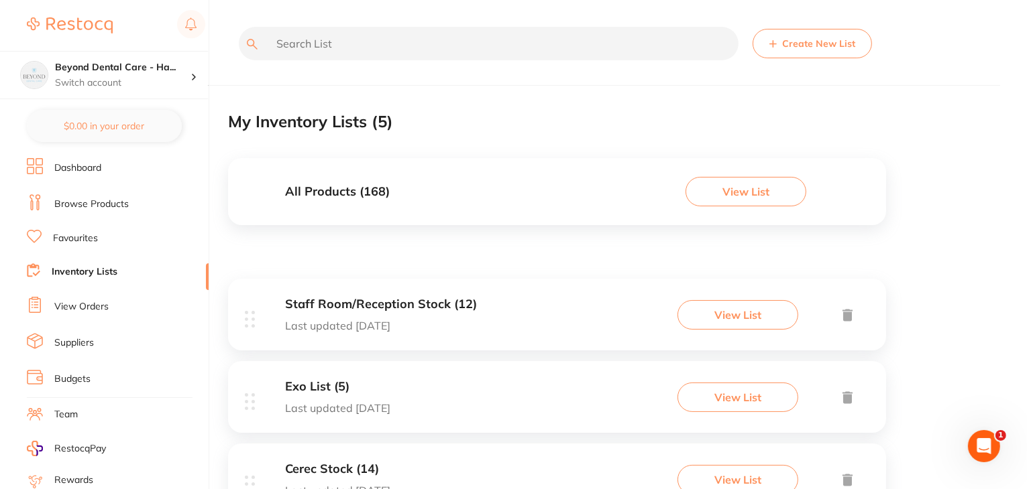
click at [357, 188] on h3 "All Products ( 168 )" at bounding box center [337, 192] width 105 height 14
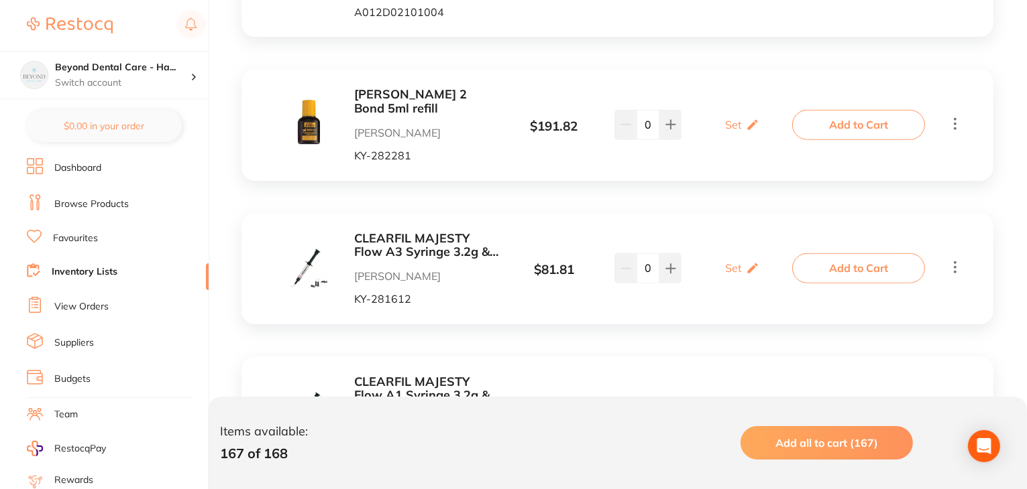
click at [387, 97] on b "SE BOND 2 Bond 5ml refill" at bounding box center [427, 101] width 146 height 27
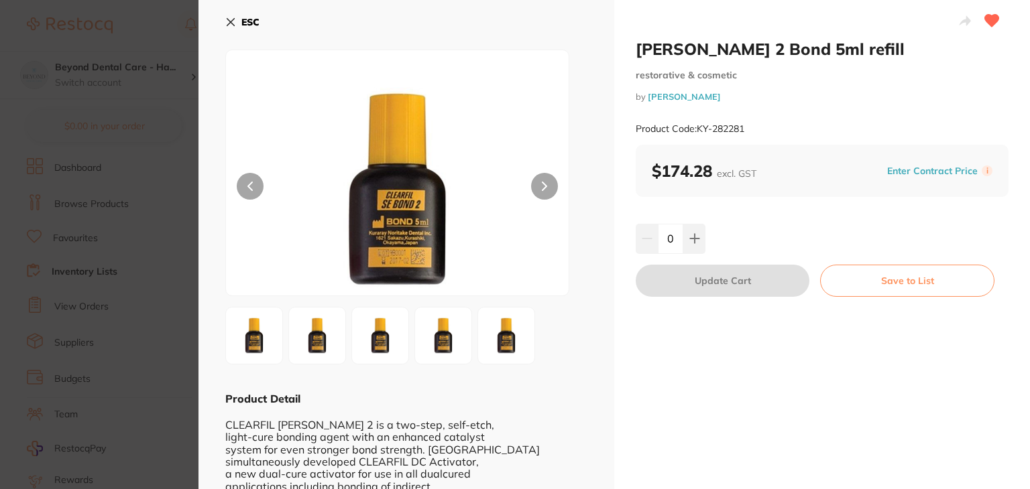
click at [233, 19] on icon at bounding box center [230, 22] width 7 height 7
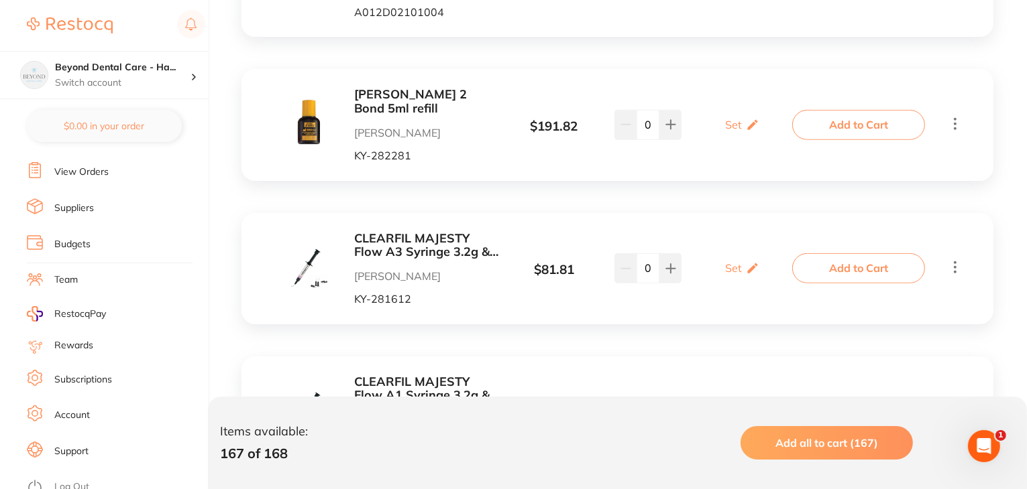
click at [83, 481] on link "Log Out" at bounding box center [71, 487] width 35 height 13
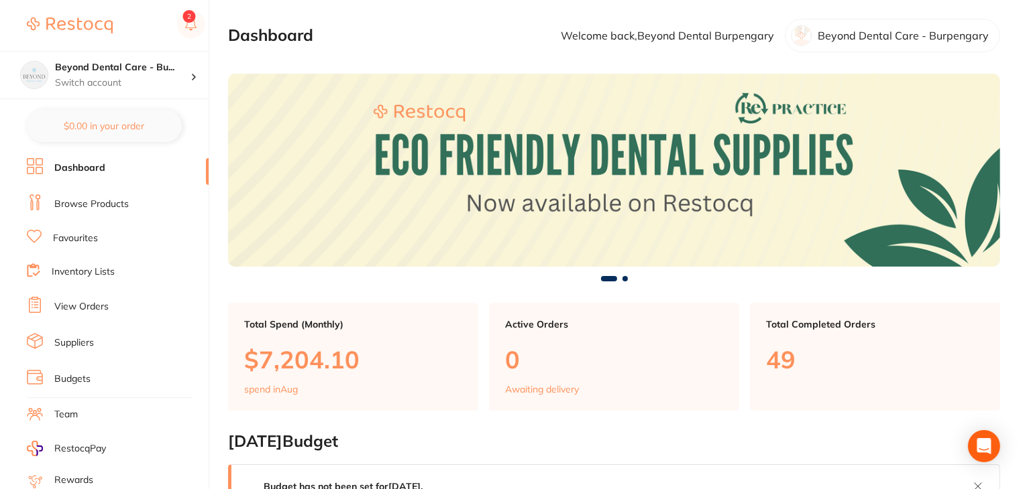
click at [71, 269] on link "Inventory Lists" at bounding box center [83, 272] width 63 height 13
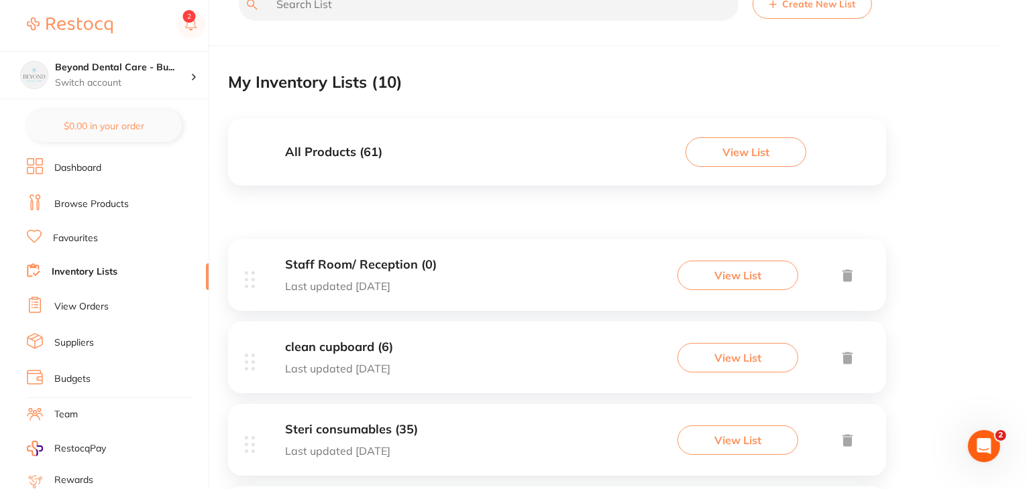
scroll to position [38, 0]
click at [330, 150] on h3 "All Products ( 61 )" at bounding box center [333, 155] width 97 height 14
